Goal: Task Accomplishment & Management: Use online tool/utility

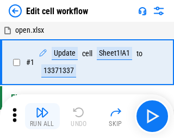
click at [40, 116] on img "button" at bounding box center [42, 112] width 13 height 13
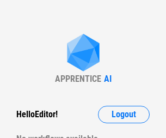
scroll to position [4, 0]
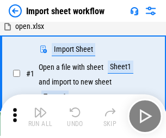
click at [40, 116] on img "button" at bounding box center [40, 112] width 13 height 13
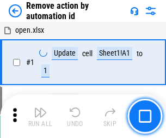
scroll to position [40, 0]
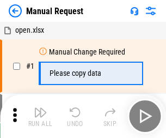
click at [40, 116] on img "button" at bounding box center [40, 112] width 13 height 13
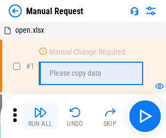
click at [40, 116] on img "button" at bounding box center [40, 112] width 13 height 13
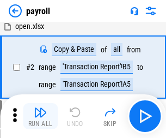
click at [40, 116] on img "button" at bounding box center [40, 112] width 13 height 13
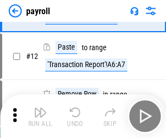
scroll to position [79, 0]
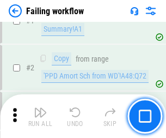
scroll to position [176, 0]
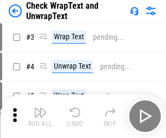
click at [40, 116] on img "button" at bounding box center [40, 112] width 13 height 13
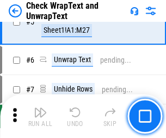
scroll to position [193, 0]
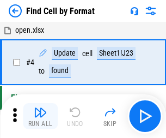
click at [40, 116] on img "button" at bounding box center [40, 112] width 13 height 13
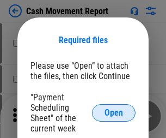
click at [114, 113] on span "Open" at bounding box center [114, 112] width 19 height 9
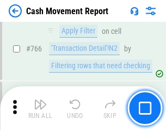
scroll to position [5941, 0]
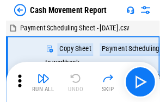
scroll to position [20, 0]
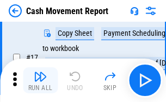
click at [40, 81] on img "button" at bounding box center [40, 76] width 13 height 13
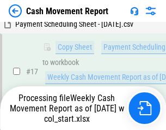
scroll to position [171, 0]
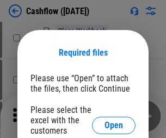
scroll to position [119, 0]
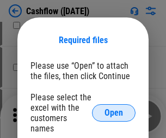
click at [114, 108] on span "Open" at bounding box center [114, 112] width 19 height 9
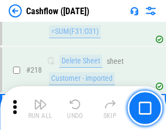
scroll to position [1170, 0]
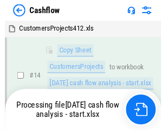
scroll to position [163, 0]
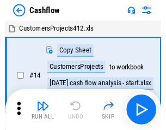
scroll to position [13, 0]
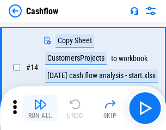
click at [40, 108] on img "button" at bounding box center [40, 103] width 13 height 13
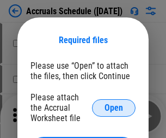
click at [114, 107] on span "Open" at bounding box center [114, 107] width 19 height 9
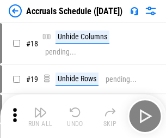
scroll to position [105, 0]
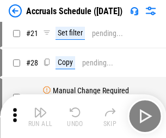
click at [40, 116] on img "button" at bounding box center [40, 112] width 13 height 13
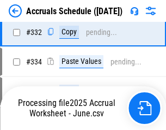
scroll to position [2067, 0]
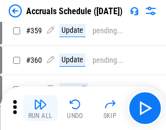
click at [40, 108] on img "button" at bounding box center [40, 103] width 13 height 13
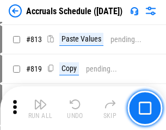
scroll to position [4661, 0]
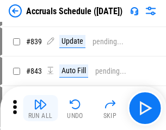
click at [40, 108] on img "button" at bounding box center [40, 103] width 13 height 13
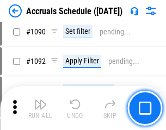
scroll to position [6391, 0]
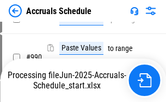
scroll to position [5472, 0]
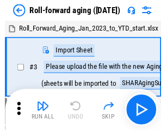
scroll to position [2, 0]
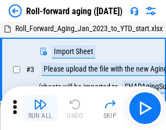
click at [40, 108] on img "button" at bounding box center [40, 103] width 13 height 13
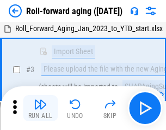
click at [40, 108] on img "button" at bounding box center [40, 103] width 13 height 13
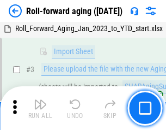
scroll to position [70, 0]
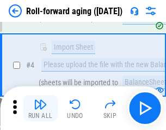
click at [40, 108] on img "button" at bounding box center [40, 103] width 13 height 13
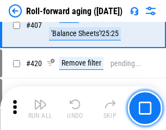
scroll to position [3775, 0]
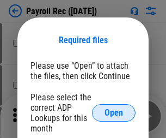
click at [114, 113] on span "Open" at bounding box center [114, 112] width 19 height 9
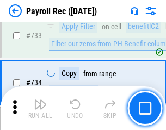
scroll to position [6350, 0]
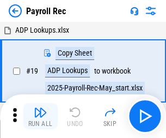
click at [40, 116] on img "button" at bounding box center [40, 112] width 13 height 13
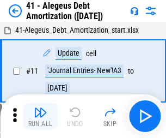
click at [40, 116] on img "button" at bounding box center [40, 112] width 13 height 13
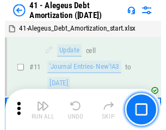
scroll to position [134, 0]
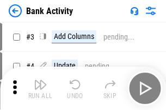
click at [40, 89] on img "button" at bounding box center [40, 84] width 13 height 13
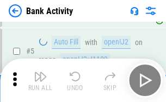
scroll to position [58, 0]
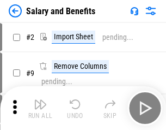
click at [40, 108] on img "button" at bounding box center [40, 103] width 13 height 13
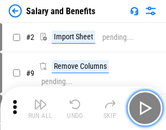
scroll to position [15, 0]
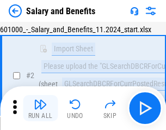
click at [40, 108] on img "button" at bounding box center [40, 103] width 13 height 13
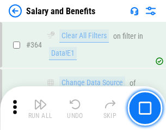
scroll to position [5126, 0]
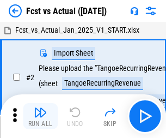
click at [40, 108] on img "button" at bounding box center [40, 112] width 13 height 13
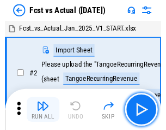
scroll to position [14, 0]
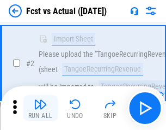
click at [40, 108] on img "button" at bounding box center [40, 103] width 13 height 13
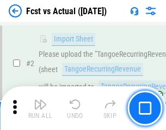
scroll to position [102, 0]
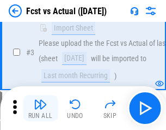
click at [40, 108] on img "button" at bounding box center [40, 103] width 13 height 13
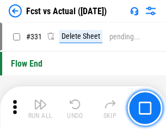
scroll to position [5210, 0]
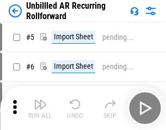
click at [40, 108] on img "button" at bounding box center [40, 103] width 13 height 13
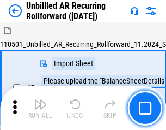
scroll to position [23, 0]
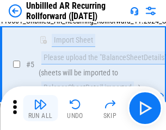
click at [40, 108] on img "button" at bounding box center [40, 103] width 13 height 13
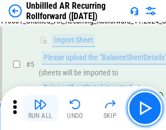
scroll to position [102, 0]
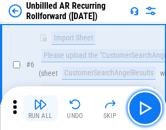
click at [40, 108] on img "button" at bounding box center [40, 103] width 13 height 13
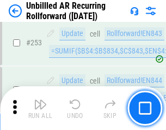
scroll to position [3697, 0]
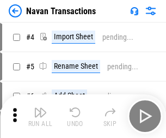
click at [40, 108] on img "button" at bounding box center [40, 112] width 13 height 13
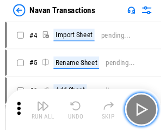
scroll to position [17, 0]
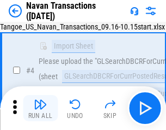
click at [40, 108] on img "button" at bounding box center [40, 103] width 13 height 13
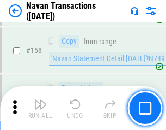
scroll to position [3529, 0]
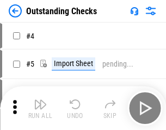
click at [40, 108] on img "button" at bounding box center [40, 103] width 13 height 13
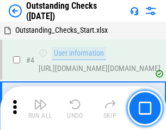
scroll to position [46, 0]
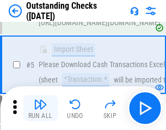
click at [40, 108] on img "button" at bounding box center [40, 103] width 13 height 13
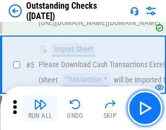
scroll to position [114, 0]
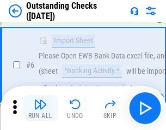
click at [40, 108] on img "button" at bounding box center [40, 103] width 13 height 13
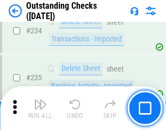
scroll to position [3305, 0]
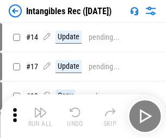
click at [40, 116] on img "button" at bounding box center [40, 112] width 13 height 13
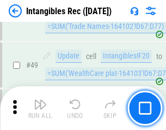
scroll to position [424, 0]
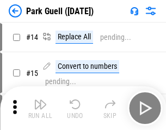
click at [40, 108] on img "button" at bounding box center [40, 103] width 13 height 13
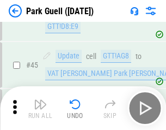
scroll to position [1361, 0]
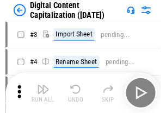
scroll to position [32, 0]
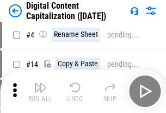
click at [40, 91] on img "button" at bounding box center [40, 87] width 13 height 13
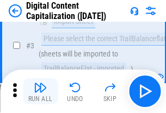
click at [40, 91] on img "button" at bounding box center [40, 87] width 13 height 13
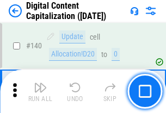
scroll to position [1154, 0]
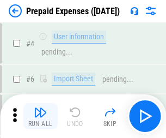
click at [40, 108] on img "button" at bounding box center [40, 112] width 13 height 13
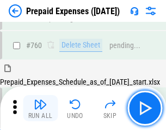
scroll to position [3017, 0]
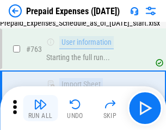
click at [40, 108] on img "button" at bounding box center [40, 103] width 13 height 13
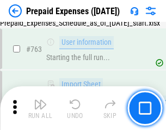
scroll to position [3081, 0]
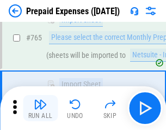
click at [40, 108] on img "button" at bounding box center [40, 103] width 13 height 13
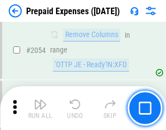
scroll to position [11378, 0]
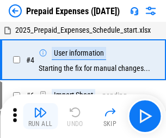
click at [40, 116] on img "button" at bounding box center [40, 112] width 13 height 13
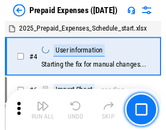
scroll to position [48, 0]
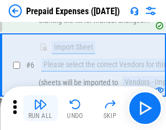
click at [40, 108] on img "button" at bounding box center [40, 103] width 13 height 13
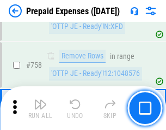
scroll to position [3879, 0]
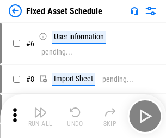
click at [40, 116] on img "button" at bounding box center [40, 112] width 13 height 13
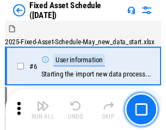
scroll to position [59, 0]
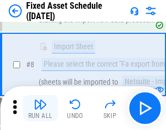
click at [40, 108] on img "button" at bounding box center [40, 103] width 13 height 13
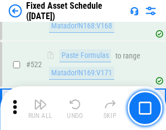
scroll to position [3783, 0]
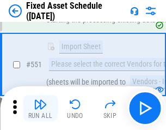
click at [40, 108] on img "button" at bounding box center [40, 103] width 13 height 13
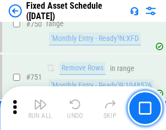
scroll to position [5307, 0]
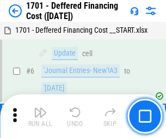
scroll to position [131, 0]
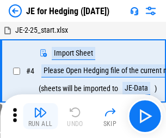
click at [40, 108] on img "button" at bounding box center [40, 112] width 13 height 13
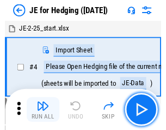
scroll to position [2, 0]
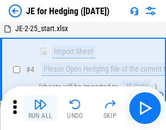
click at [40, 108] on img "button" at bounding box center [40, 103] width 13 height 13
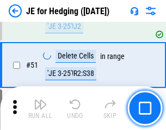
scroll to position [705, 0]
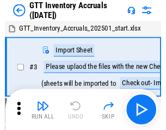
scroll to position [2, 0]
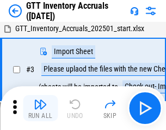
click at [40, 108] on img "button" at bounding box center [40, 103] width 13 height 13
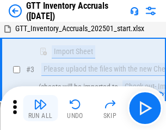
click at [40, 108] on img "button" at bounding box center [40, 103] width 13 height 13
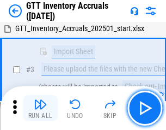
scroll to position [70, 0]
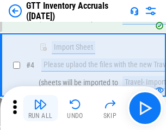
click at [40, 108] on img "button" at bounding box center [40, 103] width 13 height 13
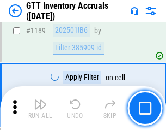
scroll to position [8889, 0]
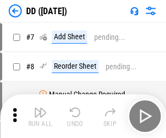
click at [40, 116] on img "button" at bounding box center [40, 112] width 13 height 13
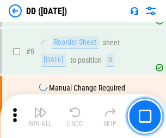
scroll to position [105, 0]
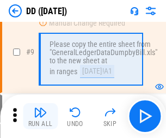
click at [40, 116] on img "button" at bounding box center [40, 112] width 13 height 13
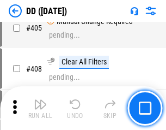
scroll to position [4870, 0]
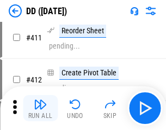
click at [40, 108] on img "button" at bounding box center [40, 103] width 13 height 13
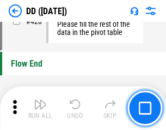
scroll to position [5210, 0]
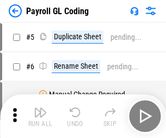
click at [40, 116] on img "button" at bounding box center [40, 112] width 13 height 13
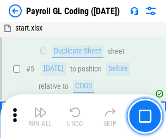
scroll to position [131, 0]
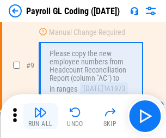
click at [40, 116] on img "button" at bounding box center [40, 112] width 13 height 13
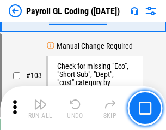
scroll to position [2554, 0]
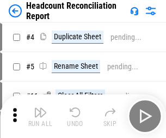
click at [40, 116] on img "button" at bounding box center [40, 112] width 13 height 13
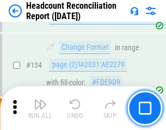
scroll to position [1308, 0]
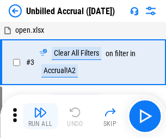
click at [40, 116] on img "button" at bounding box center [40, 112] width 13 height 13
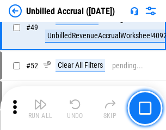
scroll to position [987, 0]
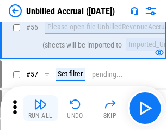
click at [40, 108] on img "button" at bounding box center [40, 103] width 13 height 13
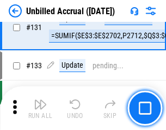
scroll to position [3242, 0]
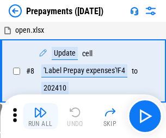
click at [40, 116] on img "button" at bounding box center [40, 112] width 13 height 13
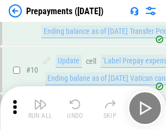
scroll to position [68, 0]
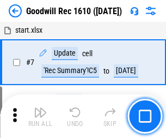
scroll to position [186, 0]
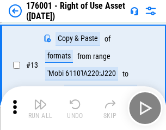
scroll to position [70, 0]
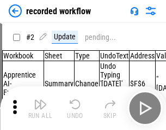
click at [40, 108] on img "button" at bounding box center [40, 103] width 13 height 13
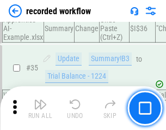
scroll to position [3402, 0]
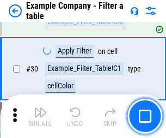
scroll to position [996, 0]
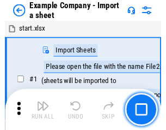
scroll to position [17, 0]
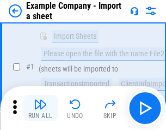
click at [40, 108] on img "button" at bounding box center [40, 103] width 13 height 13
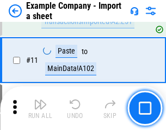
scroll to position [241, 0]
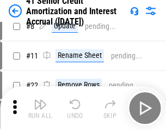
click at [40, 108] on img "button" at bounding box center [40, 103] width 13 height 13
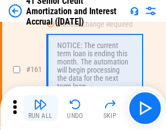
click at [40, 108] on img "button" at bounding box center [40, 103] width 13 height 13
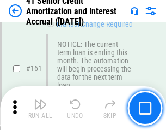
scroll to position [1164, 0]
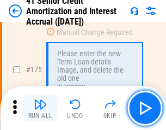
click at [40, 108] on img "button" at bounding box center [40, 103] width 13 height 13
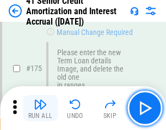
scroll to position [1275, 0]
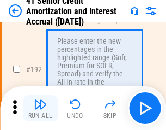
click at [40, 108] on img "button" at bounding box center [40, 103] width 13 height 13
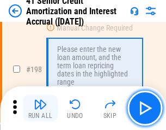
click at [40, 108] on img "button" at bounding box center [40, 103] width 13 height 13
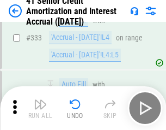
scroll to position [2781, 0]
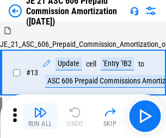
click at [40, 108] on img "button" at bounding box center [40, 112] width 13 height 13
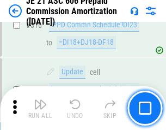
scroll to position [2032, 0]
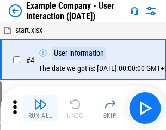
click at [40, 108] on img "button" at bounding box center [40, 103] width 13 height 13
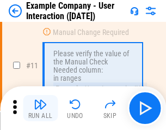
click at [40, 108] on img "button" at bounding box center [40, 103] width 13 height 13
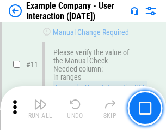
scroll to position [236, 0]
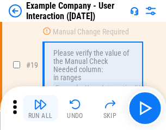
click at [40, 108] on img "button" at bounding box center [40, 103] width 13 height 13
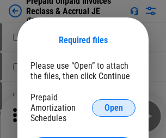
click at [114, 107] on span "Open" at bounding box center [114, 107] width 19 height 9
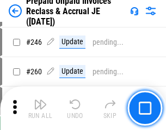
scroll to position [1470, 0]
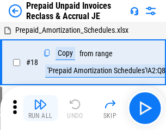
click at [40, 108] on img "button" at bounding box center [40, 103] width 13 height 13
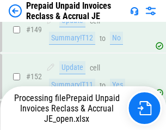
scroll to position [1470, 0]
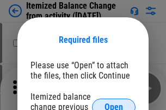
click at [114, 103] on span "Open" at bounding box center [114, 107] width 19 height 9
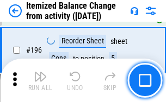
scroll to position [2095, 0]
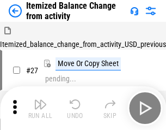
scroll to position [17, 0]
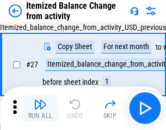
click at [40, 108] on img "button" at bounding box center [40, 103] width 13 height 13
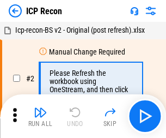
scroll to position [5, 0]
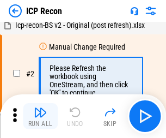
click at [40, 116] on img "button" at bounding box center [40, 112] width 13 height 13
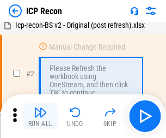
click at [40, 116] on img "button" at bounding box center [40, 112] width 13 height 13
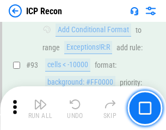
scroll to position [1145, 0]
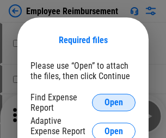
click at [114, 102] on span "Open" at bounding box center [114, 102] width 19 height 9
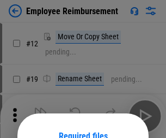
scroll to position [96, 0]
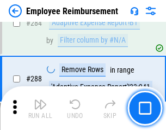
scroll to position [2959, 0]
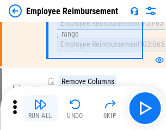
click at [40, 108] on img "button" at bounding box center [40, 103] width 13 height 13
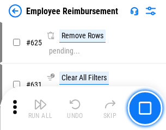
scroll to position [6517, 0]
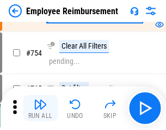
click at [40, 108] on img "button" at bounding box center [40, 103] width 13 height 13
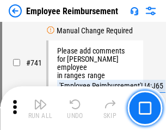
scroll to position [7637, 0]
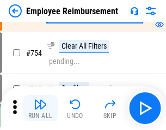
click at [40, 108] on img "button" at bounding box center [40, 103] width 13 height 13
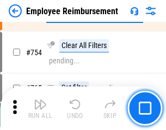
click at [40, 108] on img "button" at bounding box center [40, 103] width 13 height 13
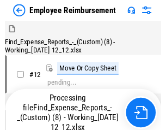
scroll to position [37, 0]
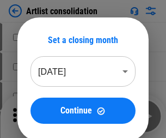
click at [40, 116] on img "button" at bounding box center [40, 112] width 13 height 13
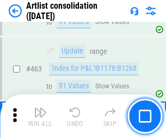
scroll to position [4766, 0]
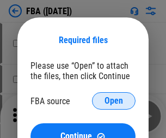
click at [114, 101] on span "Open" at bounding box center [114, 100] width 19 height 9
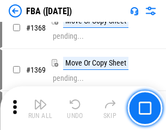
scroll to position [11690, 0]
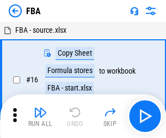
scroll to position [11, 0]
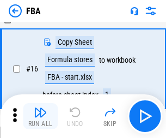
click at [40, 116] on img "button" at bounding box center [40, 112] width 13 height 13
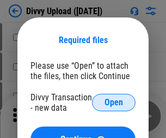
click at [114, 102] on span "Open" at bounding box center [114, 102] width 19 height 9
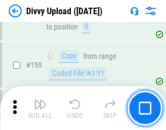
scroll to position [1127, 0]
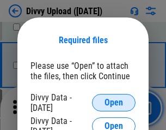
click at [114, 102] on span "Open" at bounding box center [114, 102] width 19 height 9
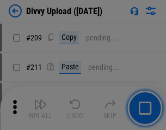
scroll to position [1849, 0]
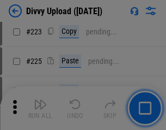
scroll to position [2172, 0]
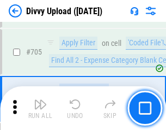
scroll to position [7446, 0]
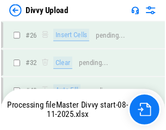
scroll to position [1127, 0]
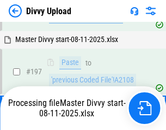
scroll to position [1577, 0]
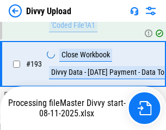
scroll to position [1521, 0]
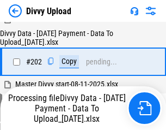
scroll to position [1761, 0]
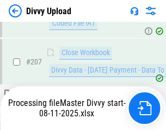
scroll to position [2001, 0]
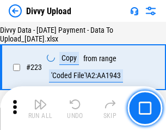
scroll to position [2481, 0]
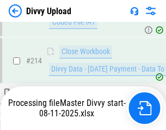
scroll to position [2241, 0]
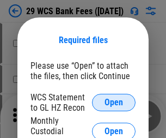
click at [114, 102] on span "Open" at bounding box center [114, 102] width 19 height 9
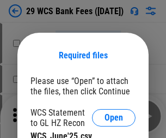
scroll to position [15, 0]
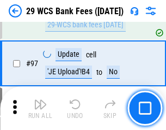
scroll to position [1061, 0]
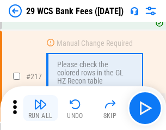
click at [40, 108] on img "button" at bounding box center [40, 103] width 13 height 13
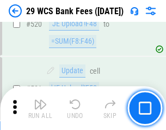
scroll to position [5618, 0]
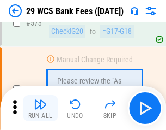
click at [40, 108] on img "button" at bounding box center [40, 103] width 13 height 13
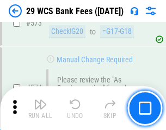
scroll to position [6028, 0]
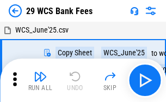
scroll to position [20, 0]
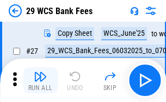
click at [40, 81] on img "button" at bounding box center [40, 76] width 13 height 13
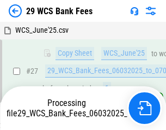
scroll to position [217, 0]
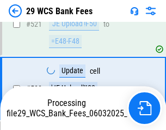
scroll to position [5831, 0]
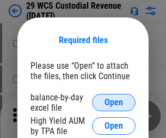
click at [114, 102] on span "Open" at bounding box center [114, 102] width 19 height 9
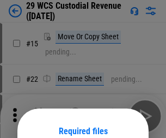
scroll to position [91, 0]
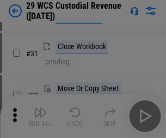
scroll to position [233, 0]
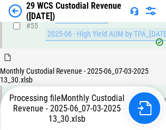
scroll to position [816, 0]
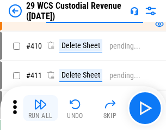
click at [40, 108] on img "button" at bounding box center [40, 103] width 13 height 13
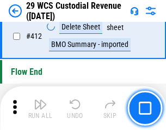
scroll to position [5198, 0]
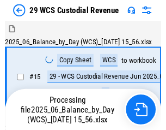
scroll to position [26, 0]
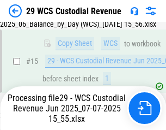
scroll to position [247, 0]
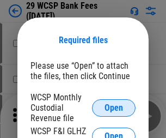
click at [114, 107] on span "Open" at bounding box center [114, 107] width 19 height 9
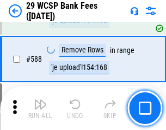
scroll to position [4285, 0]
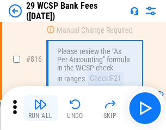
click at [40, 108] on img "button" at bounding box center [40, 103] width 13 height 13
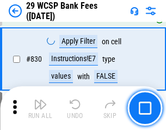
scroll to position [6906, 0]
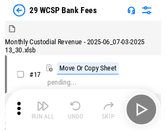
scroll to position [26, 0]
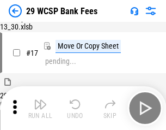
click at [40, 108] on img "button" at bounding box center [40, 103] width 13 height 13
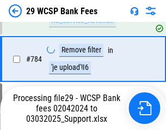
scroll to position [6434, 0]
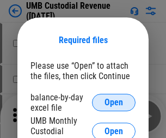
click at [114, 102] on span "Open" at bounding box center [114, 102] width 19 height 9
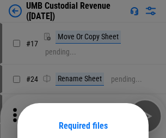
scroll to position [85, 0]
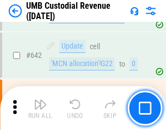
scroll to position [5638, 0]
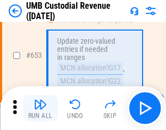
click at [40, 108] on img "button" at bounding box center [40, 103] width 13 height 13
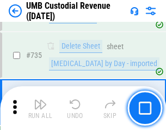
scroll to position [6656, 0]
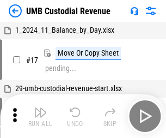
scroll to position [8, 0]
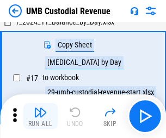
click at [40, 116] on img "button" at bounding box center [40, 112] width 13 height 13
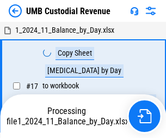
scroll to position [8, 0]
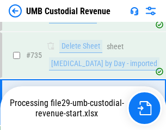
scroll to position [6631, 0]
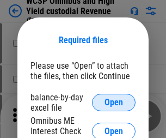
click at [114, 102] on span "Open" at bounding box center [114, 102] width 19 height 9
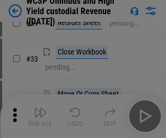
scroll to position [249, 0]
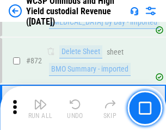
scroll to position [9213, 0]
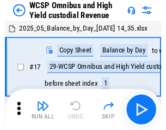
scroll to position [6, 0]
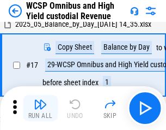
click at [40, 108] on img "button" at bounding box center [40, 103] width 13 height 13
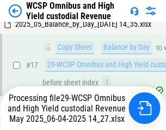
scroll to position [226, 0]
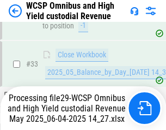
scroll to position [539, 0]
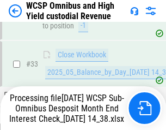
scroll to position [483, 0]
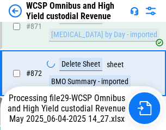
scroll to position [9187, 0]
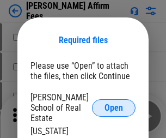
click at [114, 103] on span "Open" at bounding box center [114, 107] width 19 height 9
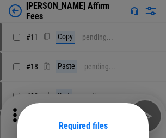
scroll to position [85, 0]
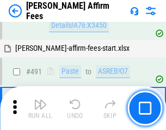
scroll to position [2960, 0]
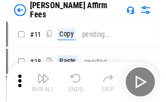
scroll to position [11, 0]
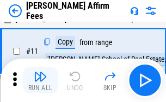
click at [40, 81] on img "button" at bounding box center [40, 76] width 13 height 13
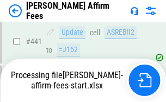
scroll to position [2855, 0]
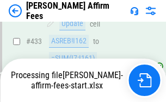
scroll to position [2871, 0]
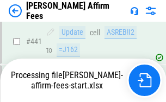
scroll to position [2855, 0]
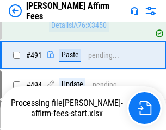
scroll to position [2960, 0]
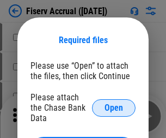
click at [114, 103] on span "Open" at bounding box center [114, 107] width 19 height 9
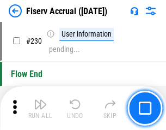
scroll to position [3449, 0]
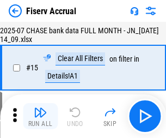
click at [40, 116] on img "button" at bounding box center [40, 112] width 13 height 13
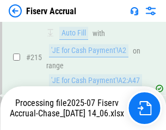
scroll to position [3371, 0]
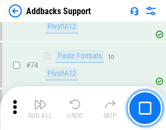
scroll to position [792, 0]
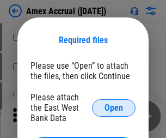
click at [114, 107] on span "Open" at bounding box center [114, 107] width 19 height 9
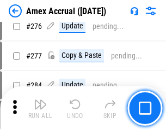
scroll to position [2834, 0]
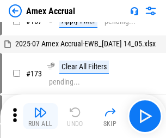
click at [40, 116] on img "button" at bounding box center [40, 112] width 13 height 13
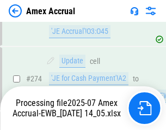
scroll to position [3173, 0]
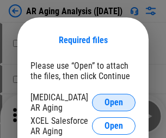
click at [114, 101] on span "Open" at bounding box center [114, 102] width 19 height 9
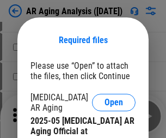
scroll to position [328, 0]
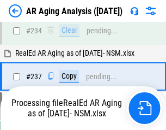
scroll to position [1687, 0]
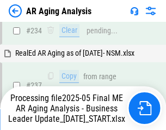
scroll to position [1675, 0]
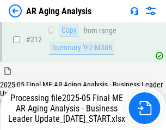
scroll to position [1675, 0]
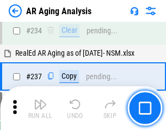
scroll to position [1675, 0]
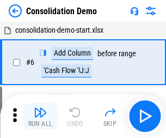
click at [40, 116] on img "button" at bounding box center [40, 112] width 13 height 13
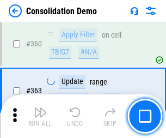
scroll to position [3648, 0]
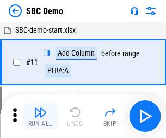
click at [40, 116] on img "button" at bounding box center [40, 112] width 13 height 13
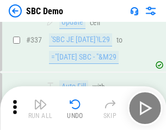
scroll to position [2863, 0]
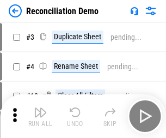
click at [40, 116] on img "button" at bounding box center [40, 112] width 13 height 13
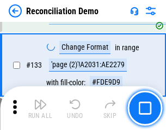
scroll to position [1293, 0]
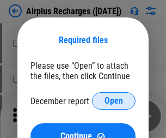
click at [114, 101] on span "Open" at bounding box center [114, 100] width 19 height 9
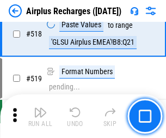
scroll to position [4684, 0]
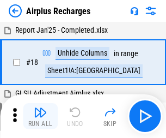
click at [40, 116] on img "button" at bounding box center [40, 112] width 13 height 13
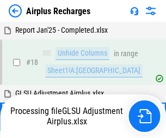
scroll to position [48, 0]
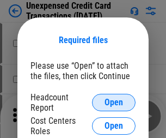
click at [114, 102] on span "Open" at bounding box center [114, 102] width 19 height 9
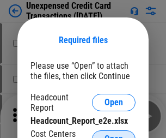
click at [114, 134] on span "Open" at bounding box center [114, 138] width 19 height 9
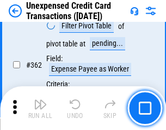
scroll to position [2799, 0]
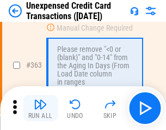
click at [40, 108] on img "button" at bounding box center [40, 103] width 13 height 13
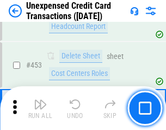
scroll to position [3713, 0]
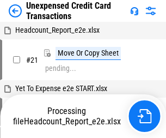
scroll to position [17, 0]
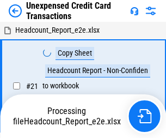
scroll to position [17, 0]
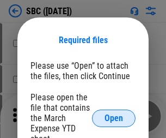
click at [114, 118] on span "Open" at bounding box center [114, 118] width 19 height 9
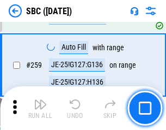
scroll to position [2127, 0]
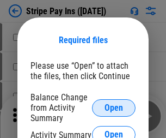
click at [114, 107] on span "Open" at bounding box center [114, 107] width 19 height 9
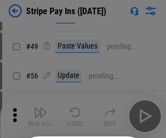
scroll to position [198, 0]
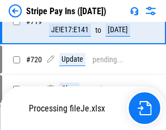
scroll to position [5662, 0]
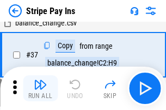
click at [40, 89] on img "button" at bounding box center [40, 84] width 13 height 13
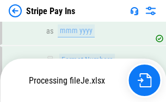
scroll to position [5708, 0]
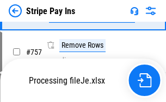
scroll to position [5708, 0]
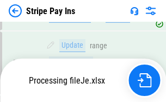
scroll to position [5638, 0]
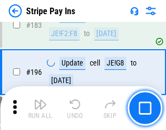
scroll to position [1473, 0]
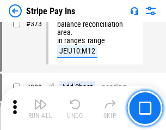
click at [40, 108] on img "button" at bounding box center [40, 103] width 13 height 13
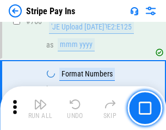
scroll to position [5694, 0]
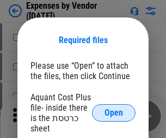
click at [114, 113] on span "Open" at bounding box center [114, 112] width 19 height 9
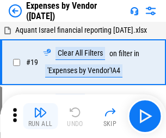
click at [40, 116] on img "button" at bounding box center [40, 112] width 13 height 13
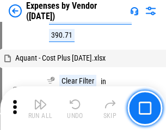
scroll to position [1073, 0]
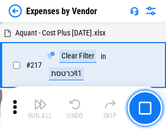
scroll to position [1118, 0]
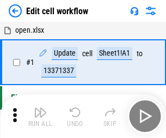
click at [40, 116] on img "button" at bounding box center [40, 112] width 13 height 13
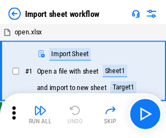
scroll to position [4, 0]
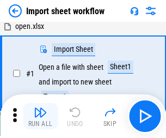
click at [40, 116] on img "button" at bounding box center [40, 112] width 13 height 13
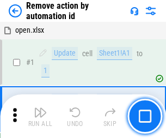
scroll to position [40, 0]
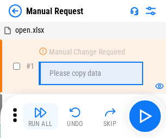
click at [40, 116] on img "button" at bounding box center [40, 112] width 13 height 13
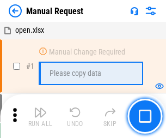
scroll to position [37, 0]
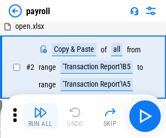
click at [40, 116] on img "button" at bounding box center [40, 112] width 13 height 13
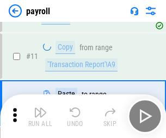
scroll to position [79, 0]
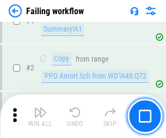
scroll to position [176, 0]
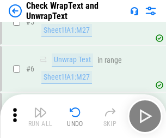
scroll to position [193, 0]
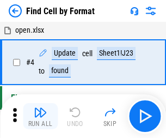
click at [40, 116] on img "button" at bounding box center [40, 112] width 13 height 13
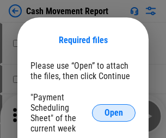
click at [114, 113] on span "Open" at bounding box center [114, 112] width 19 height 9
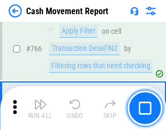
scroll to position [5941, 0]
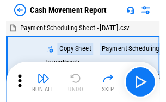
scroll to position [20, 0]
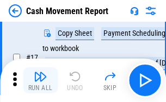
click at [40, 81] on img "button" at bounding box center [40, 76] width 13 height 13
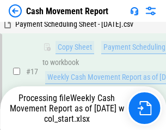
scroll to position [226, 0]
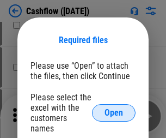
click at [114, 108] on span "Open" at bounding box center [114, 112] width 19 height 9
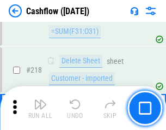
scroll to position [1170, 0]
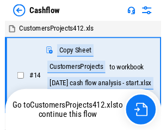
scroll to position [13, 0]
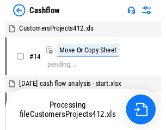
scroll to position [13, 0]
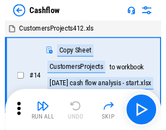
scroll to position [13, 0]
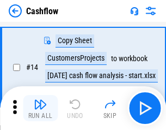
click at [40, 108] on img "button" at bounding box center [40, 103] width 13 height 13
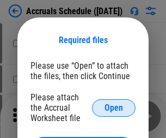
click at [114, 107] on span "Open" at bounding box center [114, 107] width 19 height 9
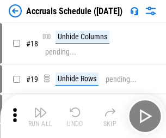
scroll to position [105, 0]
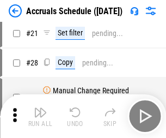
click at [40, 116] on img "button" at bounding box center [40, 112] width 13 height 13
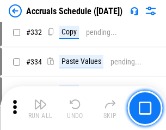
scroll to position [2067, 0]
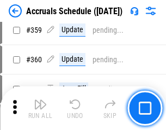
click at [40, 108] on img "button" at bounding box center [40, 103] width 13 height 13
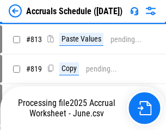
scroll to position [4661, 0]
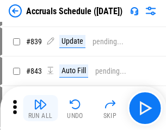
click at [40, 108] on img "button" at bounding box center [40, 103] width 13 height 13
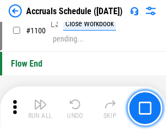
scroll to position [6621, 0]
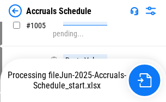
scroll to position [5518, 0]
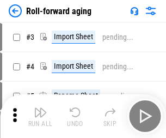
click at [40, 108] on img "button" at bounding box center [40, 112] width 13 height 13
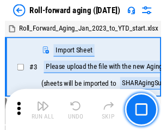
scroll to position [2, 0]
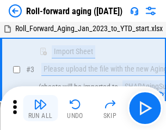
click at [40, 108] on img "button" at bounding box center [40, 103] width 13 height 13
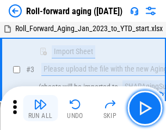
scroll to position [70, 0]
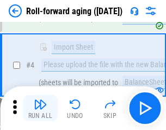
click at [40, 108] on img "button" at bounding box center [40, 103] width 13 height 13
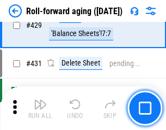
scroll to position [3775, 0]
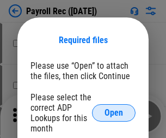
click at [114, 113] on span "Open" at bounding box center [114, 112] width 19 height 9
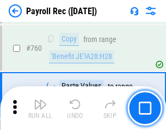
scroll to position [6584, 0]
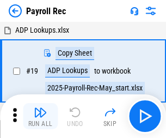
click at [40, 116] on img "button" at bounding box center [40, 112] width 13 height 13
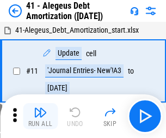
click at [40, 116] on img "button" at bounding box center [40, 112] width 13 height 13
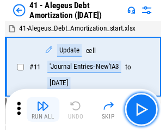
scroll to position [134, 0]
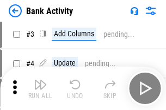
click at [40, 89] on img "button" at bounding box center [40, 84] width 13 height 13
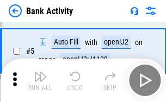
scroll to position [58, 0]
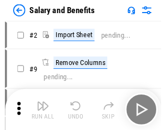
scroll to position [15, 0]
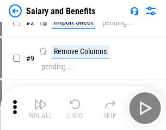
click at [40, 108] on img "button" at bounding box center [40, 103] width 13 height 13
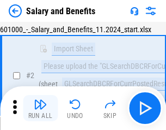
click at [40, 108] on img "button" at bounding box center [40, 103] width 13 height 13
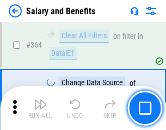
scroll to position [5126, 0]
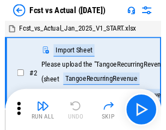
scroll to position [14, 0]
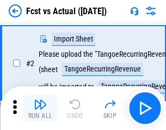
click at [40, 108] on img "button" at bounding box center [40, 103] width 13 height 13
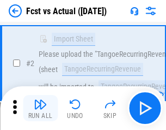
click at [40, 108] on img "button" at bounding box center [40, 103] width 13 height 13
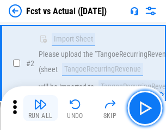
scroll to position [102, 0]
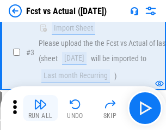
click at [40, 108] on img "button" at bounding box center [40, 103] width 13 height 13
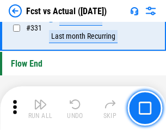
scroll to position [5210, 0]
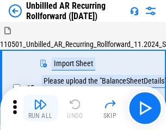
click at [40, 108] on img "button" at bounding box center [40, 103] width 13 height 13
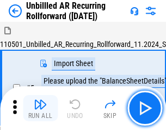
scroll to position [23, 0]
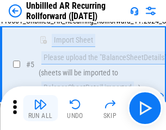
click at [40, 108] on img "button" at bounding box center [40, 103] width 13 height 13
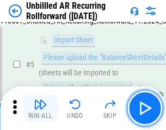
scroll to position [102, 0]
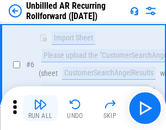
click at [40, 108] on img "button" at bounding box center [40, 103] width 13 height 13
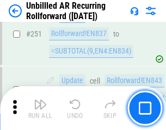
scroll to position [3697, 0]
